Goal: Task Accomplishment & Management: Manage account settings

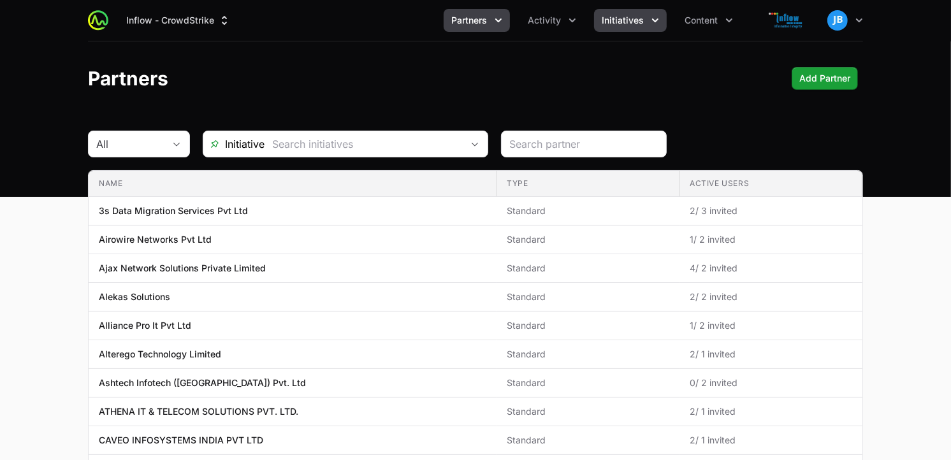
click at [657, 18] on icon "Initiatives menu" at bounding box center [655, 20] width 13 height 13
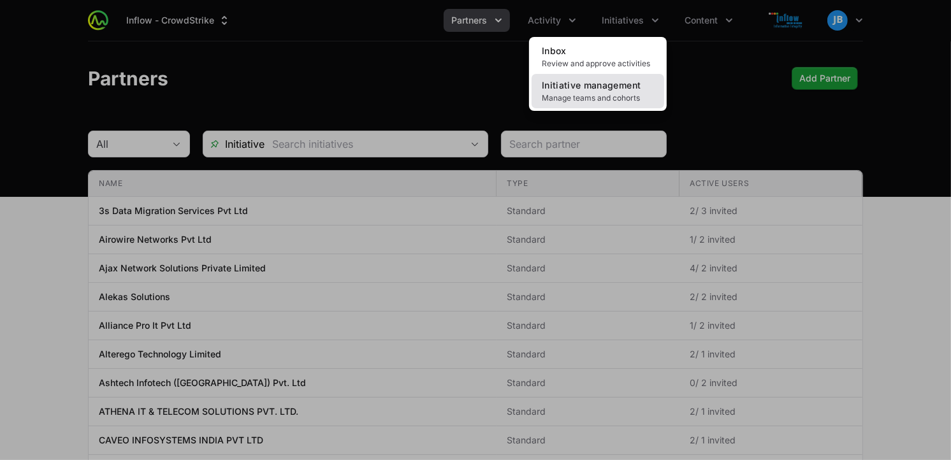
click at [621, 93] on span "Manage teams and cohorts" at bounding box center [598, 98] width 112 height 10
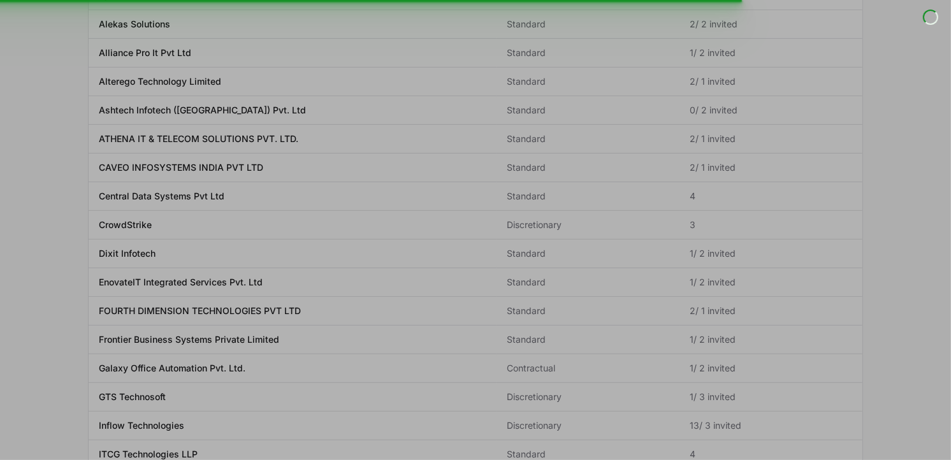
scroll to position [426, 0]
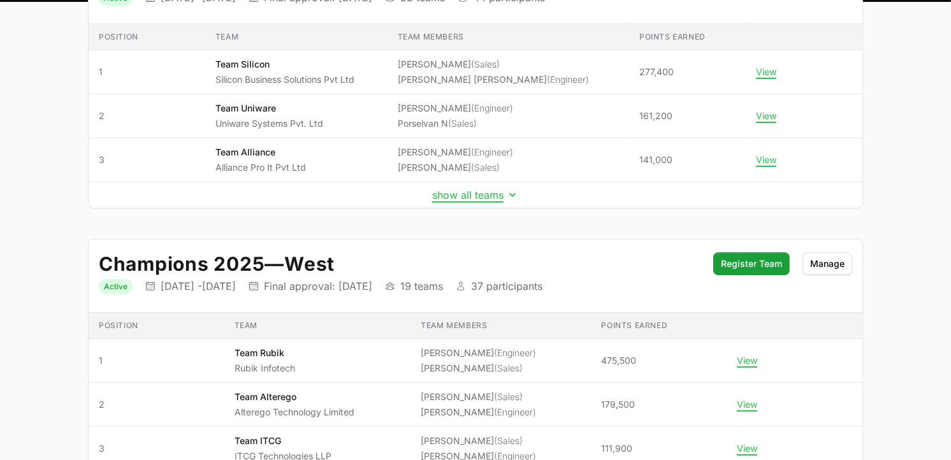
scroll to position [194, 0]
click at [852, 33] on th "Initiative details" at bounding box center [803, 38] width 117 height 26
